Goal: Complete application form

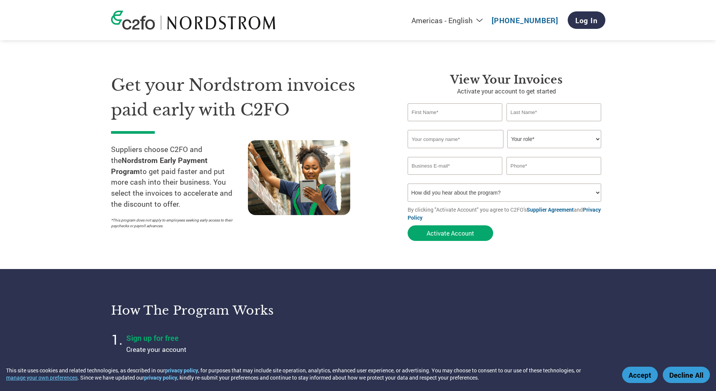
click at [447, 115] on input "text" at bounding box center [455, 112] width 95 height 18
type input "Shreya"
type input "Aggarwal"
click at [437, 142] on input "text" at bounding box center [456, 139] width 96 height 18
type input "Caftari"
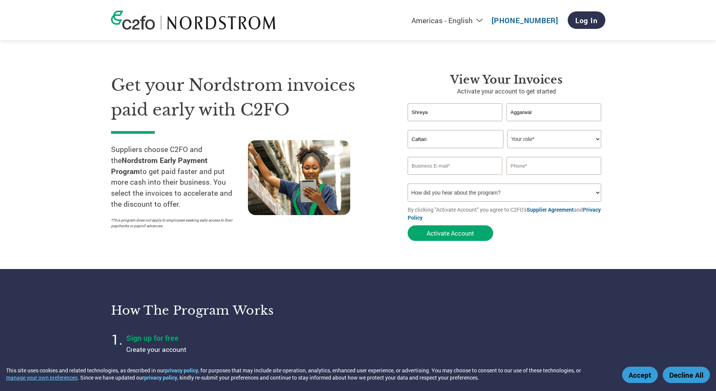
click at [532, 143] on select "Your role* CFO Controller Credit Manager Finance Director Treasurer CEO Preside…" at bounding box center [554, 139] width 94 height 18
select select "OWNER_FOUNDER"
click at [507, 130] on select "Your role* CFO Controller Credit Manager Finance Director Treasurer CEO Preside…" at bounding box center [554, 139] width 94 height 18
click at [477, 165] on input "email" at bounding box center [455, 166] width 95 height 18
type input "shreya@caftari.com"
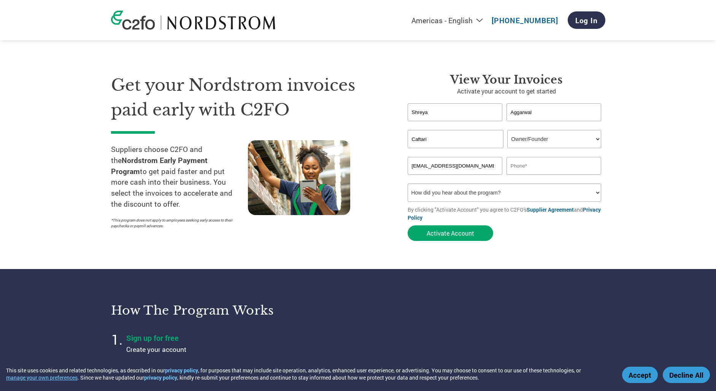
click at [518, 170] on input "text" at bounding box center [554, 166] width 95 height 18
type input "9258189952"
click at [511, 195] on select "How did you hear about the program? Received a letter Email Social Media Online…" at bounding box center [505, 193] width 194 height 18
select select "Email"
click at [408, 184] on select "How did you hear about the program? Received a letter Email Social Media Online…" at bounding box center [505, 193] width 194 height 18
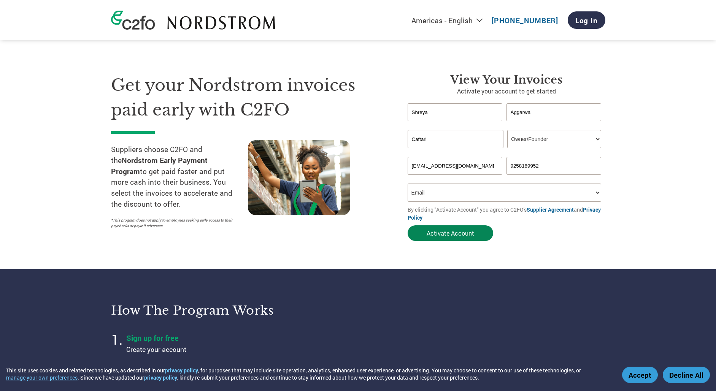
click at [437, 232] on button "Activate Account" at bounding box center [451, 234] width 86 height 16
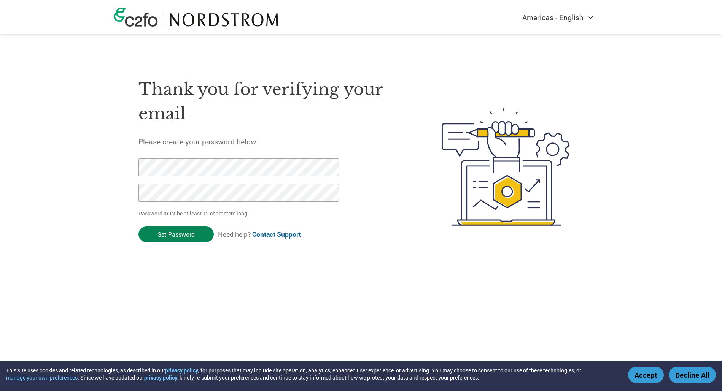
click at [192, 230] on input "Set Password" at bounding box center [175, 235] width 75 height 16
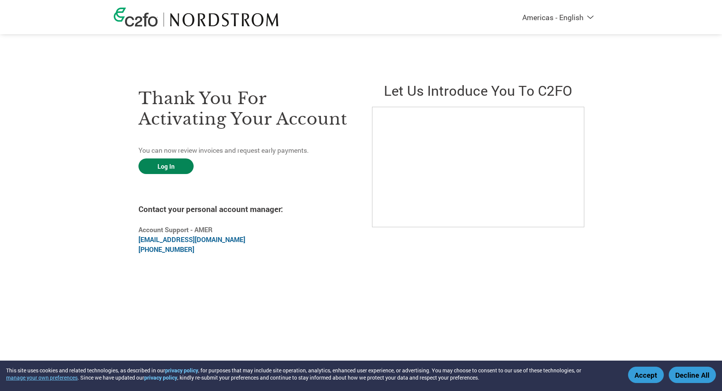
click at [171, 164] on link "Log In" at bounding box center [165, 167] width 55 height 16
